Goal: Navigation & Orientation: Go to known website

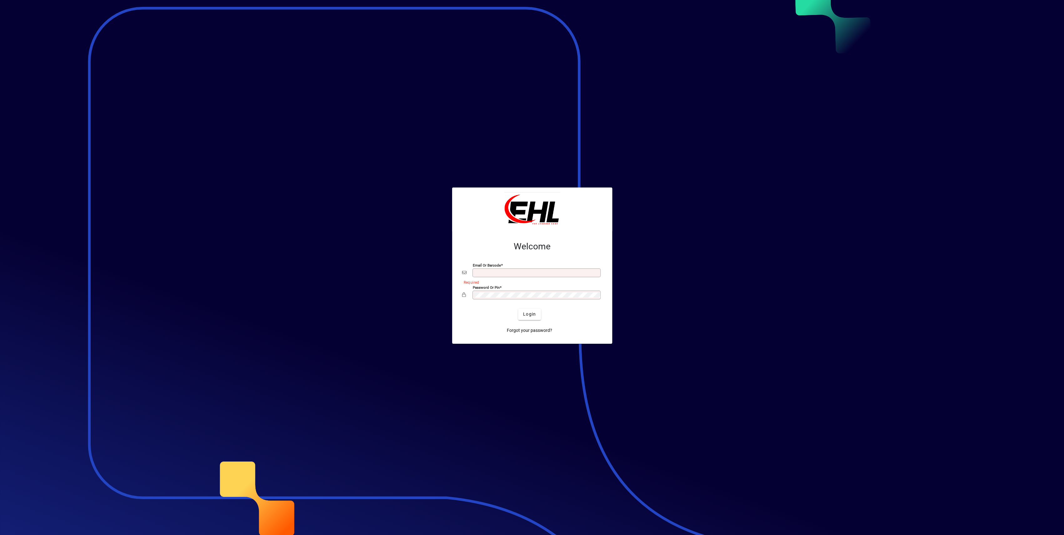
type input "**********"
click at [486, 399] on div at bounding box center [532, 267] width 1064 height 535
click at [189, 220] on div at bounding box center [532, 267] width 1064 height 535
